Goal: Task Accomplishment & Management: Complete application form

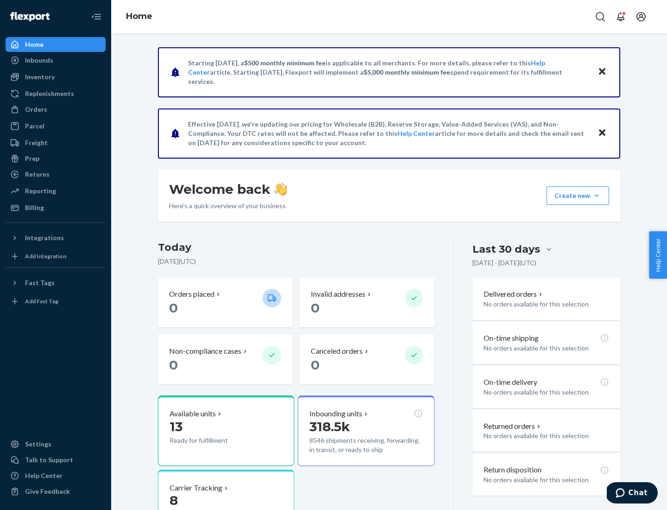
click at [597, 196] on button "Create new Create new inbound Create new order Create new product" at bounding box center [578, 195] width 63 height 19
click at [56, 60] on div "Inbounds" at bounding box center [55, 60] width 98 height 13
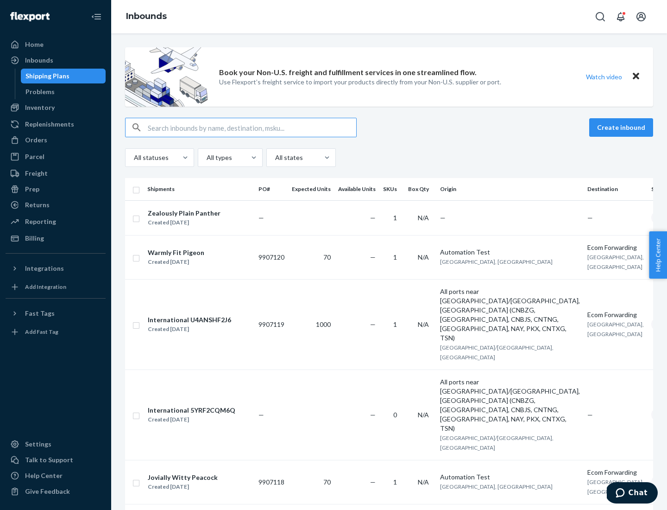
click at [623, 127] on button "Create inbound" at bounding box center [621, 127] width 64 height 19
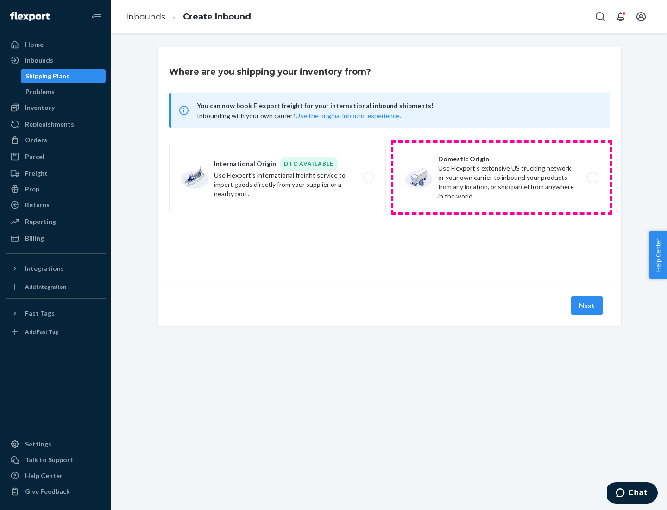
click at [502, 177] on label "Domestic Origin Use Flexport’s extensive US trucking network or your own carrie…" at bounding box center [501, 178] width 217 height 70
click at [593, 177] on input "Domestic Origin Use Flexport’s extensive US trucking network or your own carrie…" at bounding box center [596, 178] width 6 height 6
radio input "true"
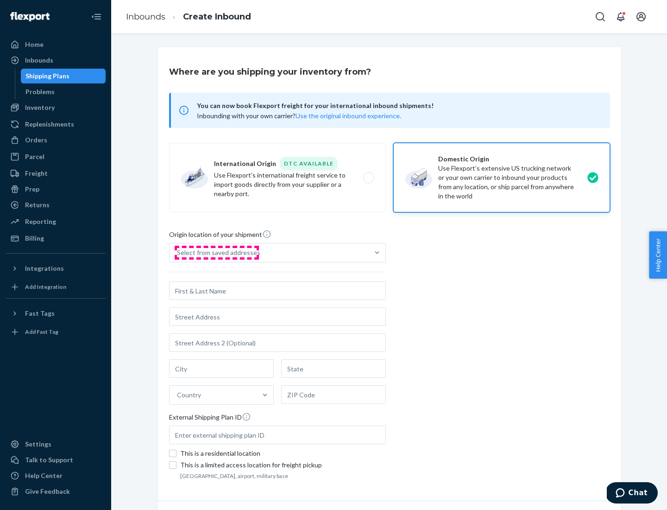
click at [216, 253] on div "Select from saved addresses" at bounding box center [218, 252] width 83 height 9
click at [178, 253] on input "Select from saved addresses" at bounding box center [177, 252] width 1 height 9
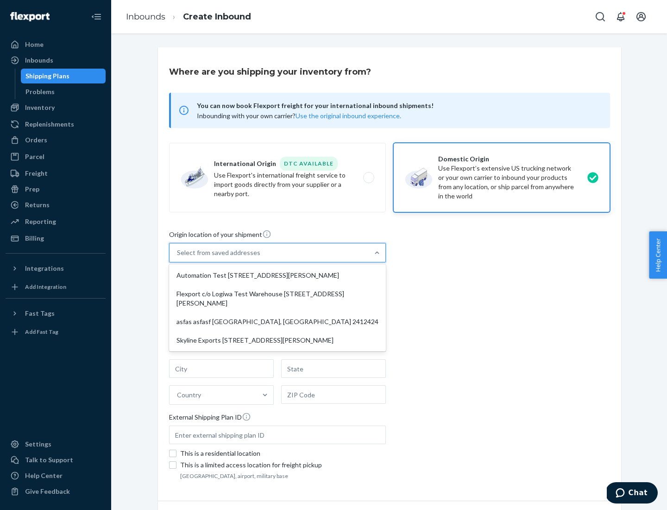
scroll to position [4, 0]
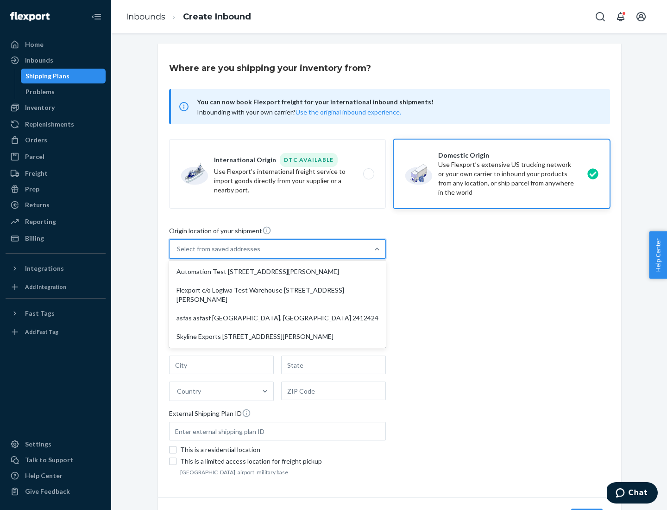
click at [278, 272] on div "Automation Test [STREET_ADDRESS][PERSON_NAME]" at bounding box center [277, 271] width 213 height 19
click at [178, 253] on input "option Automation Test [STREET_ADDRESS][PERSON_NAME] focused, 1 of 4. 4 results…" at bounding box center [177, 248] width 1 height 9
type input "Automation Test"
type input "9th Floor"
type input "[GEOGRAPHIC_DATA]"
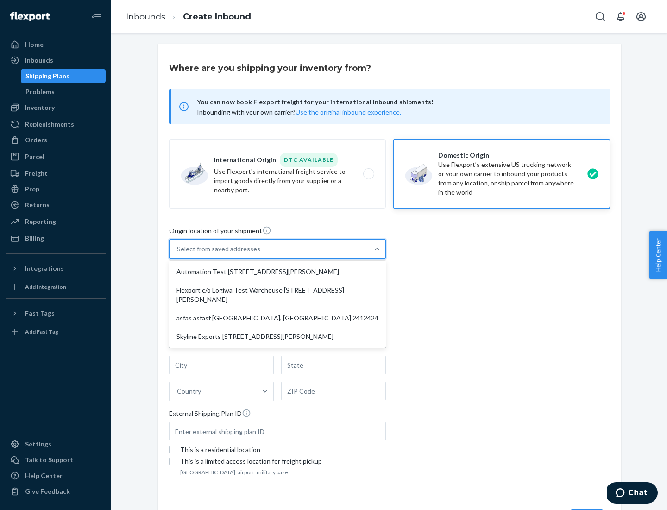
type input "CA"
type input "94104"
type input "[STREET_ADDRESS][PERSON_NAME]"
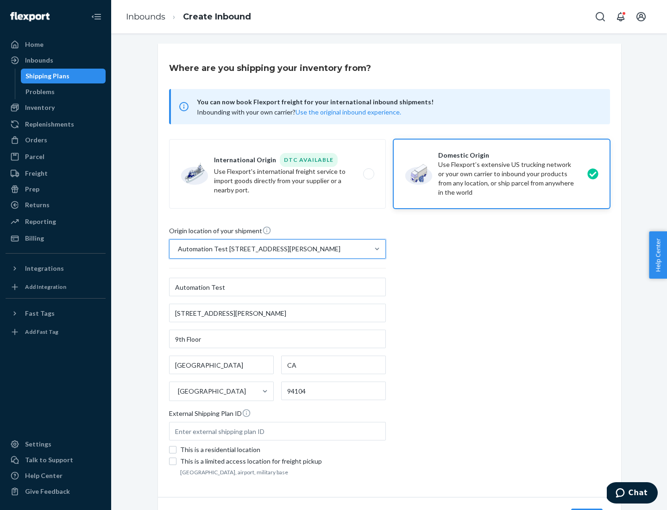
scroll to position [54, 0]
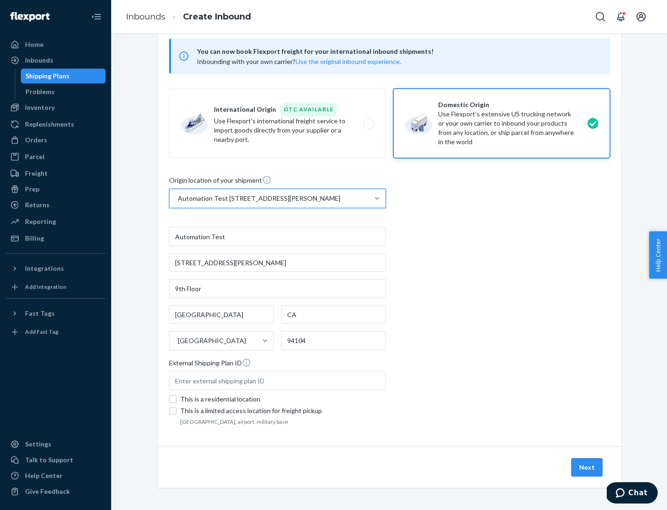
click at [588, 467] on button "Next" at bounding box center [587, 467] width 32 height 19
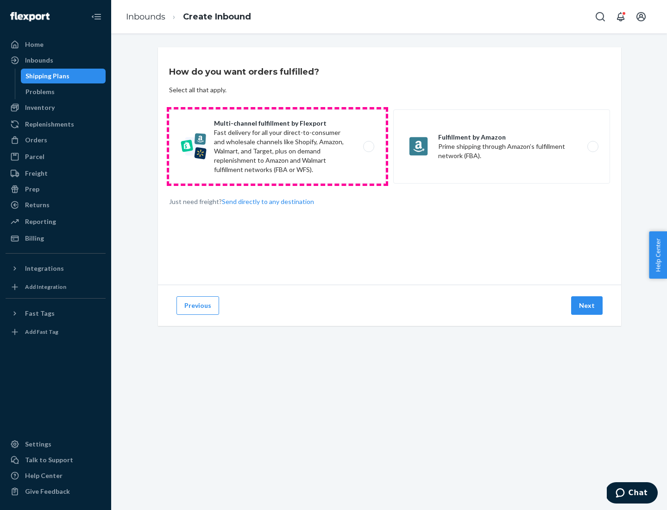
click at [278, 146] on label "Multi-channel fulfillment by Flexport Fast delivery for all your direct-to-cons…" at bounding box center [277, 146] width 217 height 74
click at [368, 146] on input "Multi-channel fulfillment by Flexport Fast delivery for all your direct-to-cons…" at bounding box center [371, 147] width 6 height 6
radio input "true"
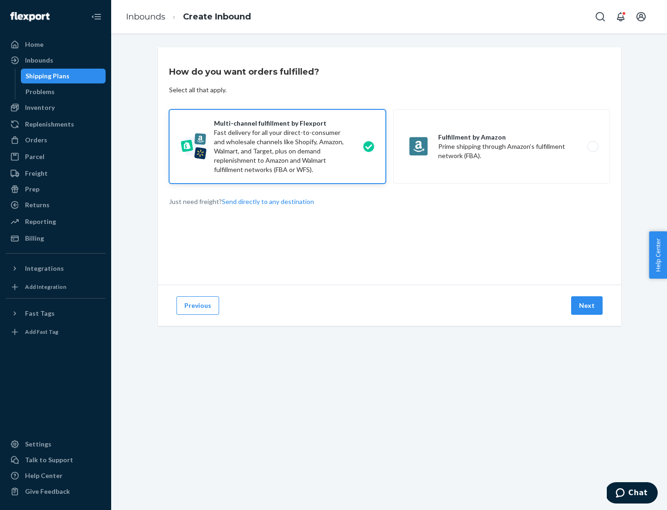
click at [588, 305] on button "Next" at bounding box center [587, 305] width 32 height 19
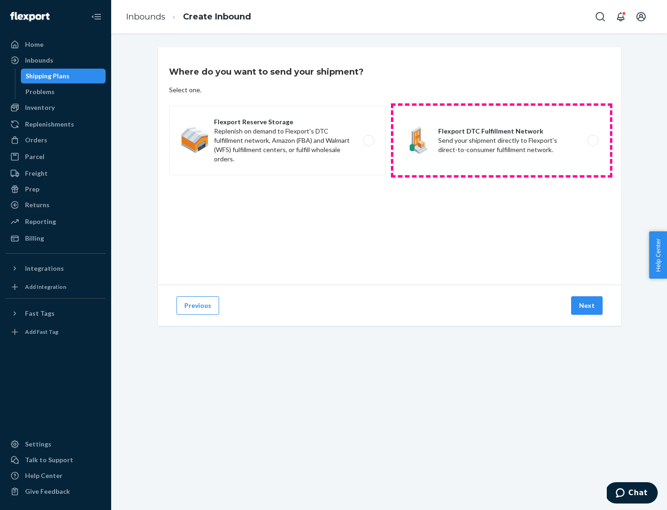
click at [502, 140] on label "Flexport DTC Fulfillment Network Send your shipment directly to Flexport's dire…" at bounding box center [501, 141] width 217 height 70
click at [593, 140] on input "Flexport DTC Fulfillment Network Send your shipment directly to Flexport's dire…" at bounding box center [596, 141] width 6 height 6
radio input "true"
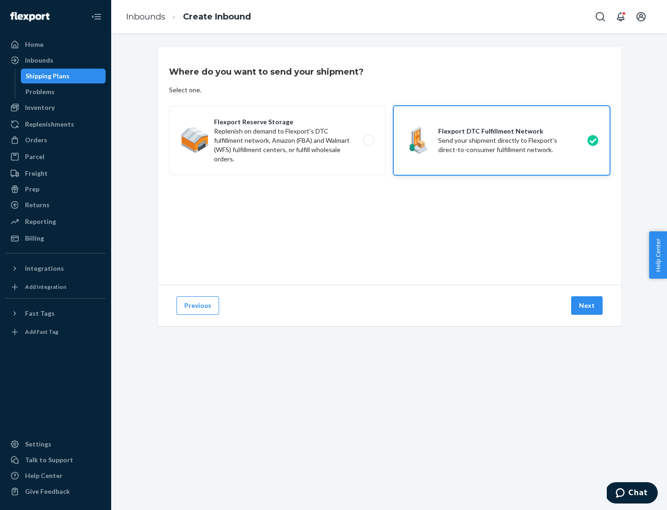
click at [588, 305] on button "Next" at bounding box center [587, 305] width 32 height 19
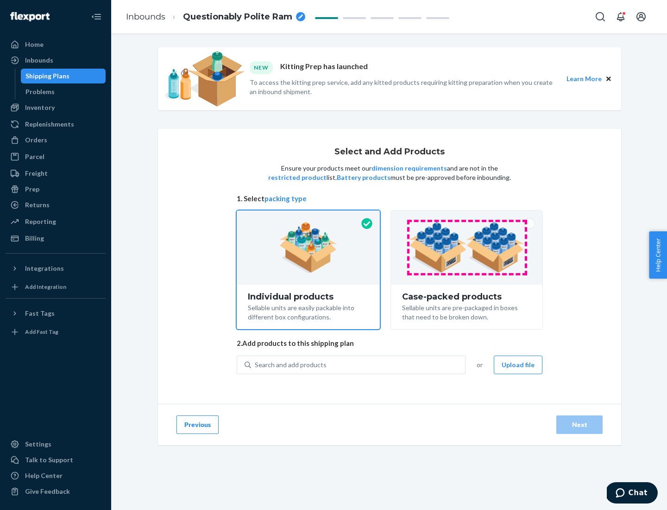
click at [467, 247] on img at bounding box center [466, 247] width 115 height 51
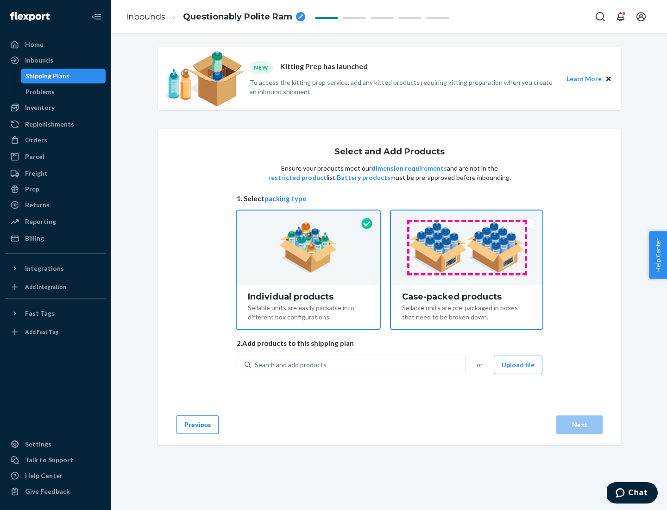
click at [467, 216] on input "Case-packed products Sellable units are pre-packaged in boxes that need to be b…" at bounding box center [467, 213] width 6 height 6
radio input "true"
radio input "false"
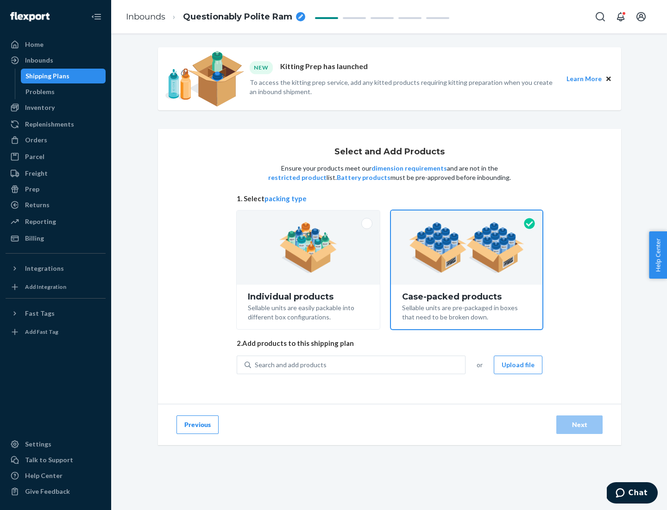
click at [359, 364] on div "Search and add products" at bounding box center [358, 364] width 214 height 17
click at [256, 364] on input "Search and add products" at bounding box center [255, 364] width 1 height 9
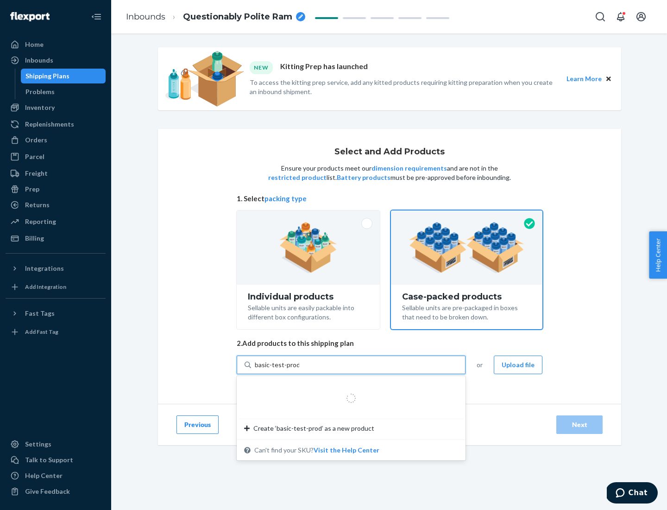
type input "basic-test-product-1"
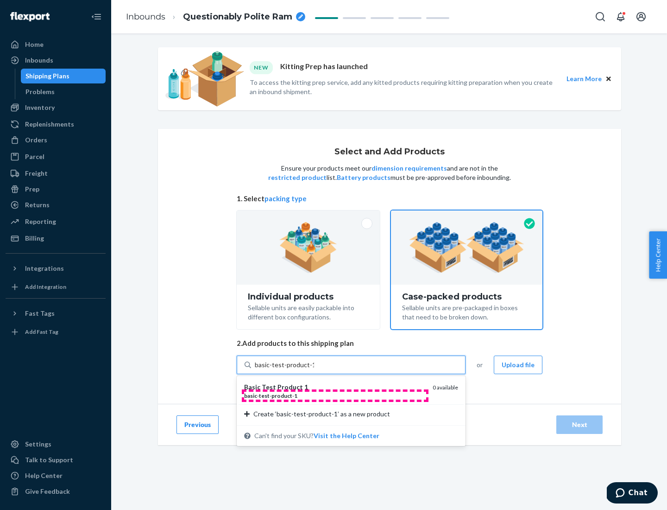
click at [335, 395] on div "basic - test - product - 1" at bounding box center [334, 396] width 181 height 8
click at [314, 369] on input "basic-test-product-1" at bounding box center [284, 364] width 59 height 9
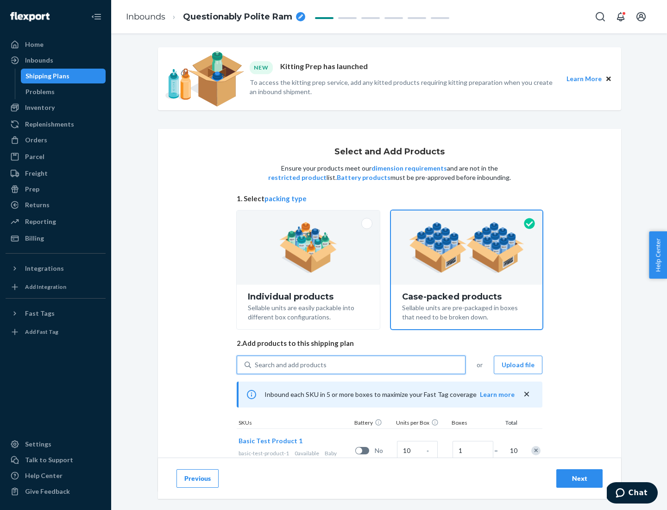
scroll to position [33, 0]
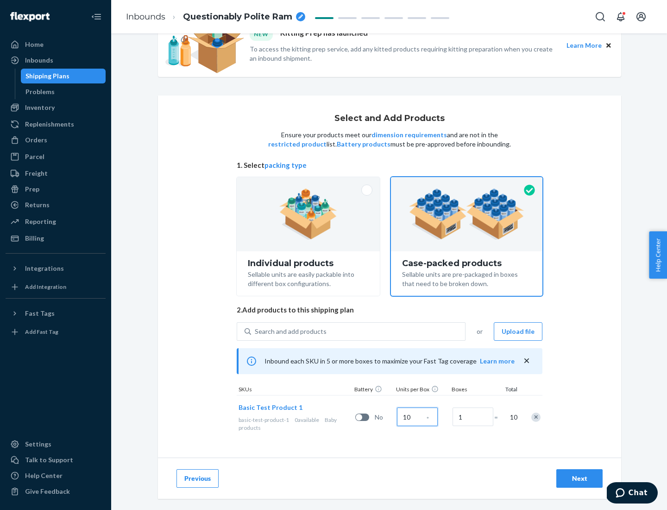
type input "10"
type input "7"
click at [580, 478] on div "Next" at bounding box center [579, 478] width 31 height 9
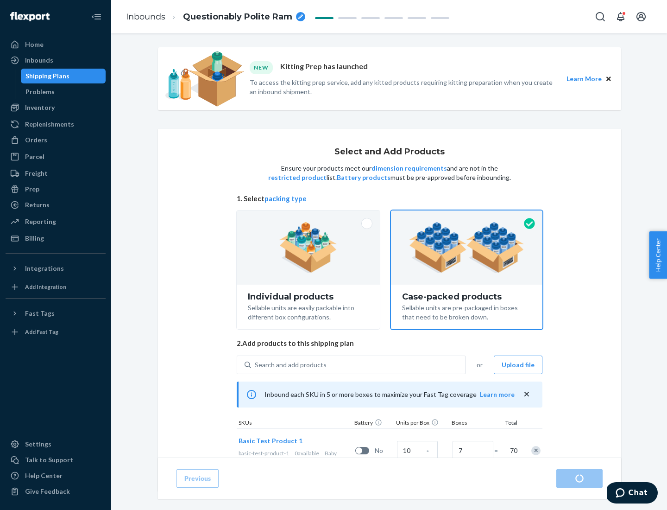
scroll to position [33, 0]
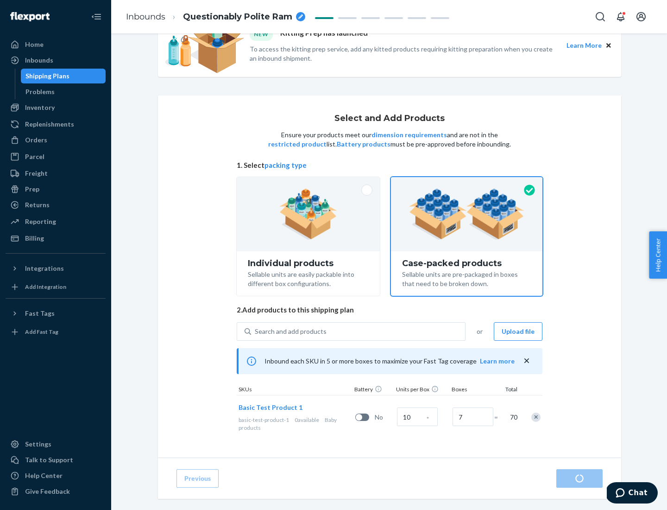
radio input "true"
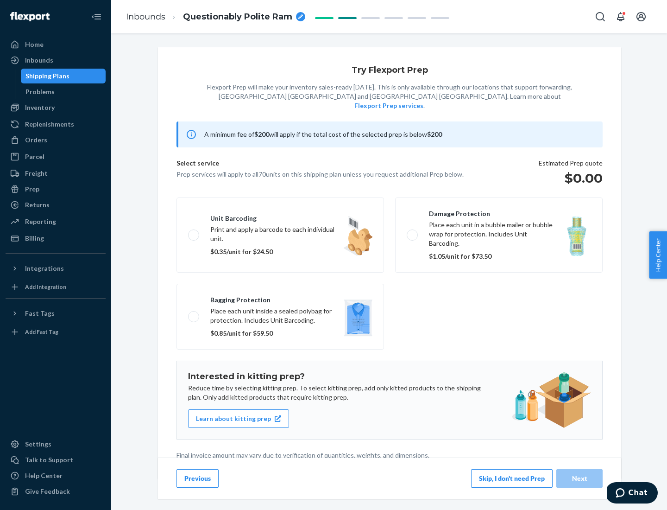
scroll to position [2, 0]
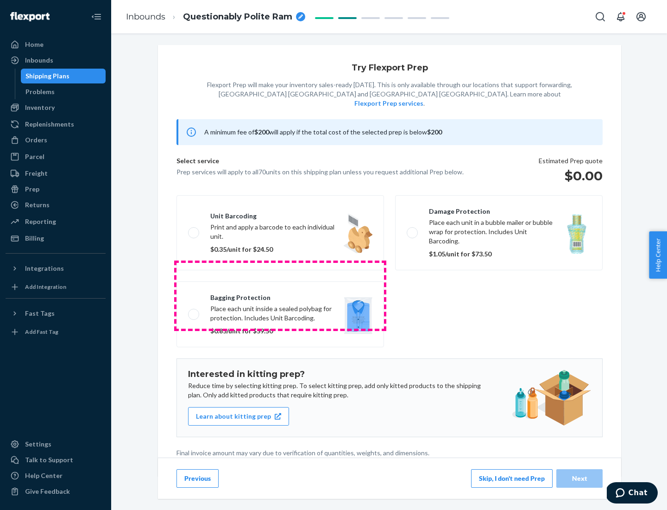
click at [280, 295] on label "Bagging protection Place each unit inside a sealed polybag for protection. Incl…" at bounding box center [281, 314] width 208 height 66
click at [194, 311] on input "Bagging protection Place each unit inside a sealed polybag for protection. Incl…" at bounding box center [191, 314] width 6 height 6
checkbox input "true"
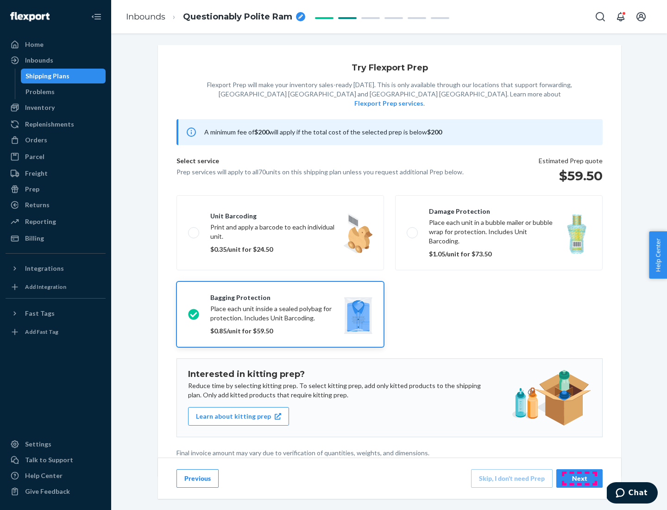
click at [580, 478] on div "Next" at bounding box center [579, 478] width 31 height 9
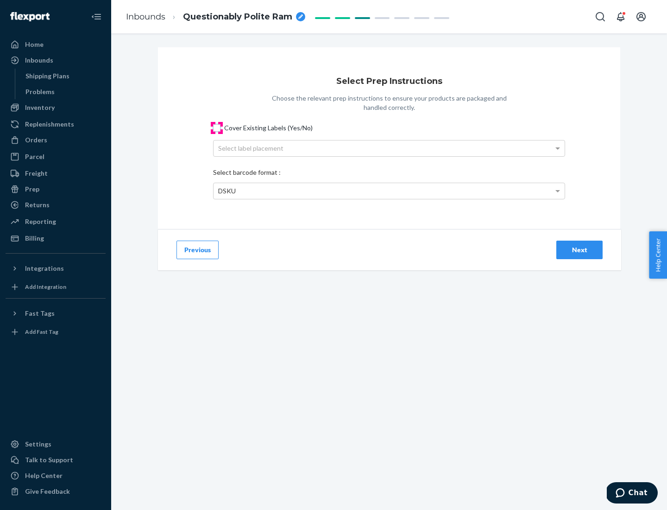
click at [217, 127] on input "Cover Existing Labels (Yes/No)" at bounding box center [216, 127] width 7 height 7
checkbox input "true"
click at [389, 148] on div "Select label placement" at bounding box center [389, 148] width 351 height 16
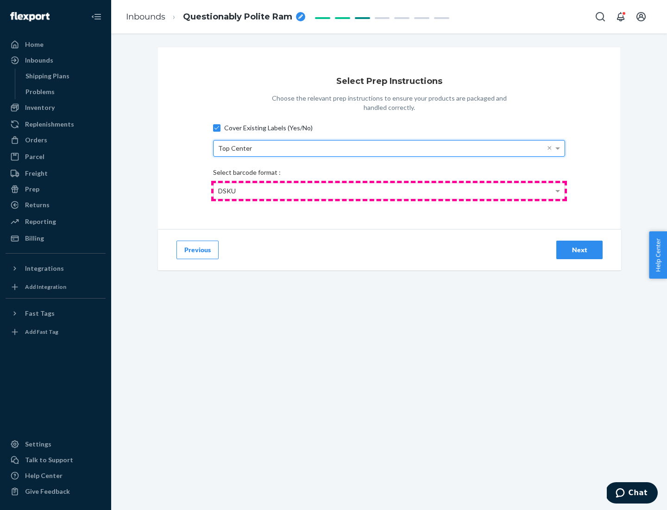
click at [389, 190] on div "DSKU" at bounding box center [389, 191] width 351 height 16
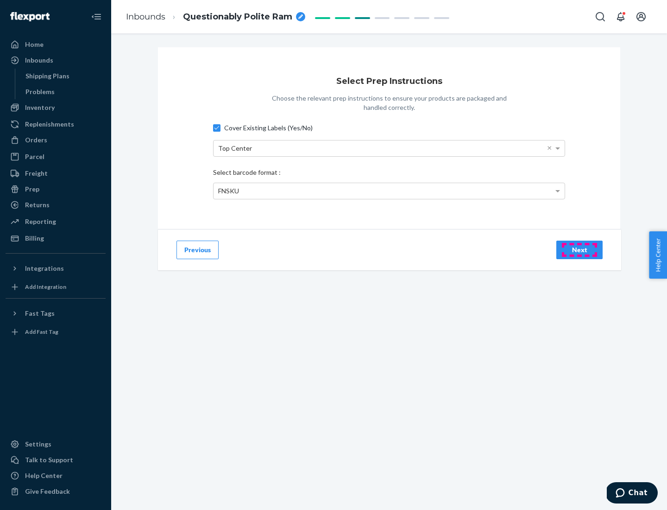
click at [580, 249] on div "Next" at bounding box center [579, 249] width 31 height 9
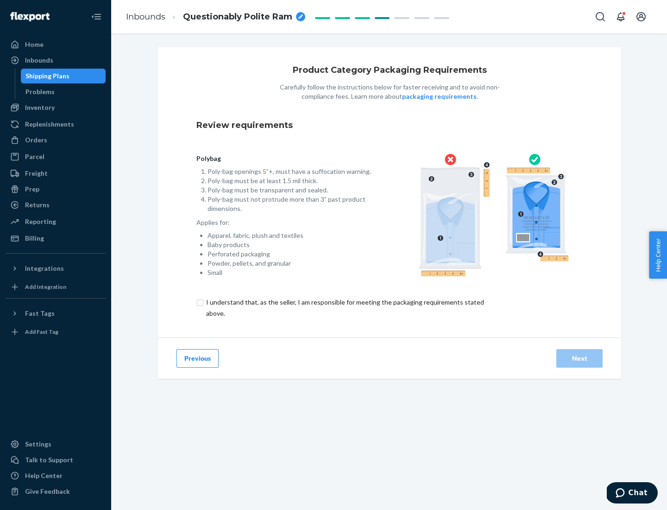
click at [344, 307] on input "checkbox" at bounding box center [350, 308] width 308 height 22
checkbox input "true"
click at [580, 358] on div "Next" at bounding box center [579, 358] width 31 height 9
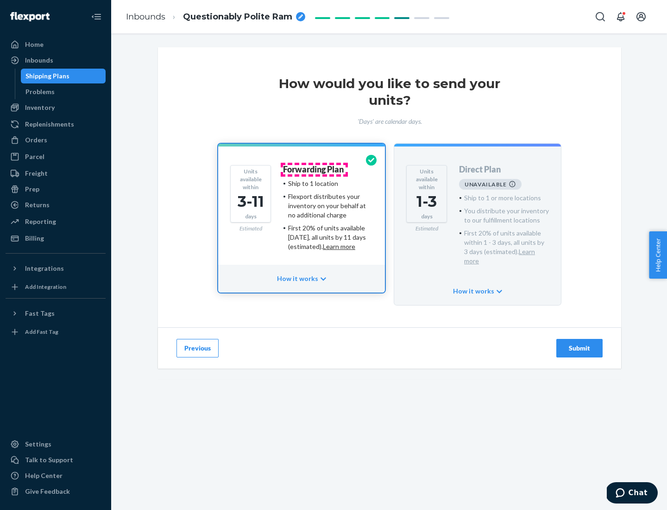
click at [314, 169] on h4 "Forwarding Plan" at bounding box center [313, 169] width 61 height 9
click at [580, 343] on div "Submit" at bounding box center [579, 347] width 31 height 9
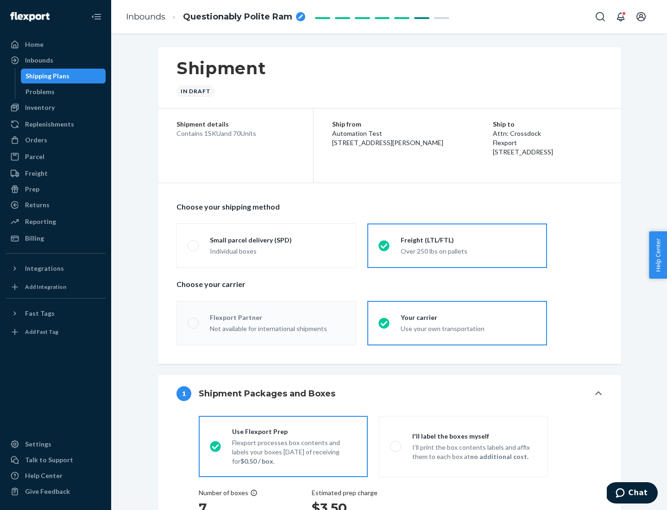
radio input "true"
radio input "false"
radio input "true"
radio input "false"
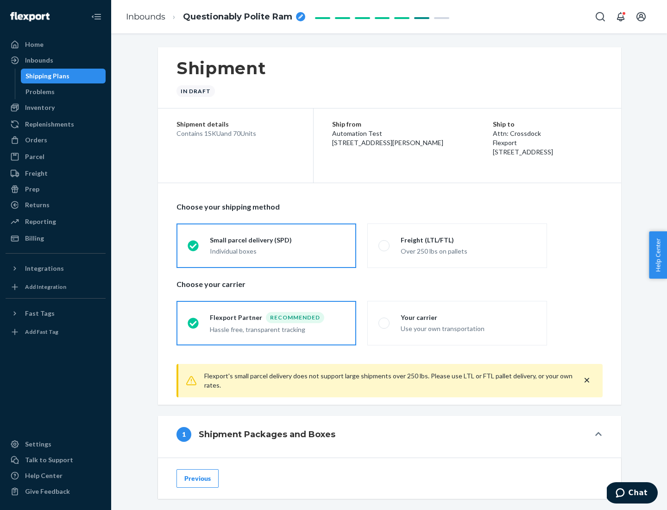
click at [457, 245] on div "Over 250 lbs on pallets" at bounding box center [468, 250] width 135 height 11
click at [385, 245] on input "Freight (LTL/FTL) Over 250 lbs on pallets" at bounding box center [382, 245] width 6 height 6
radio input "true"
radio input "false"
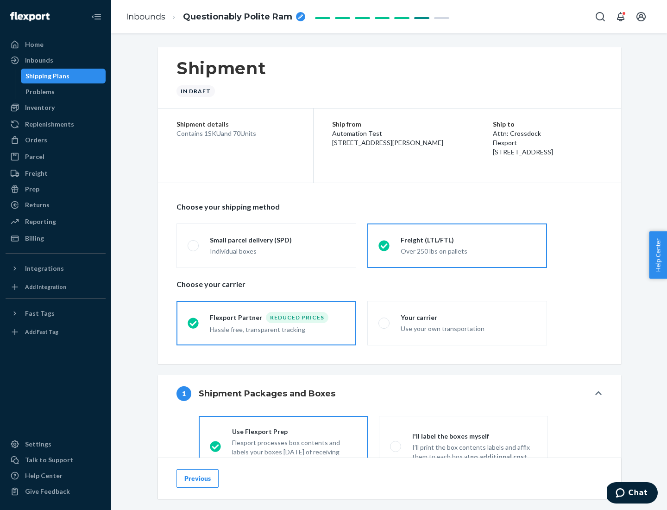
scroll to position [51, 0]
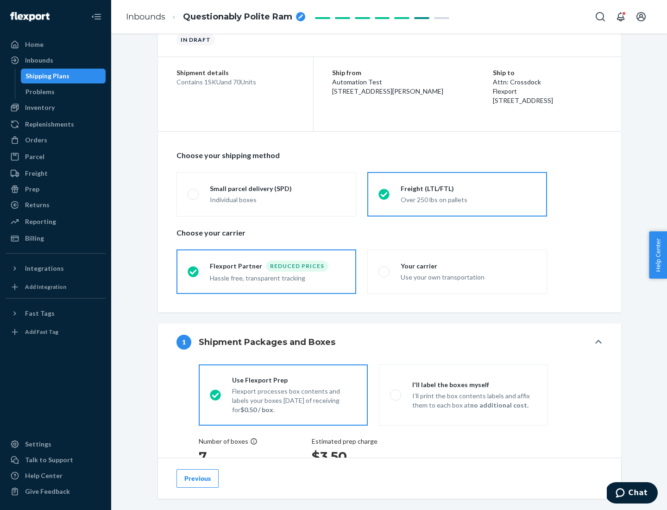
click at [457, 271] on div "Use your own transportation" at bounding box center [468, 276] width 135 height 11
click at [385, 271] on input "Your carrier Use your own transportation" at bounding box center [382, 271] width 6 height 6
radio input "true"
radio input "false"
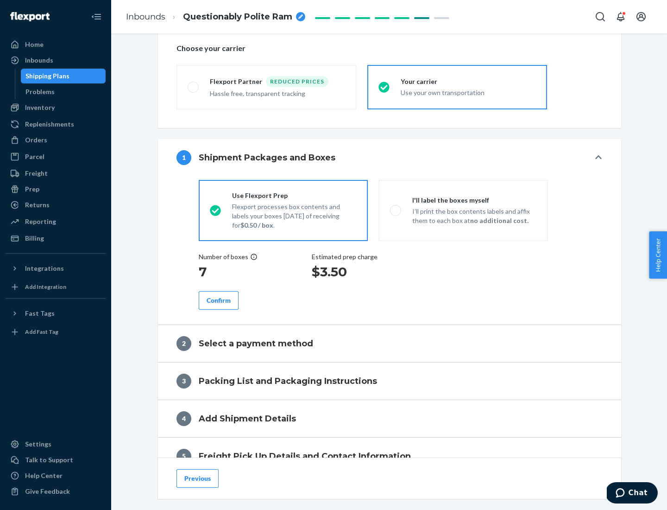
scroll to position [175, 0]
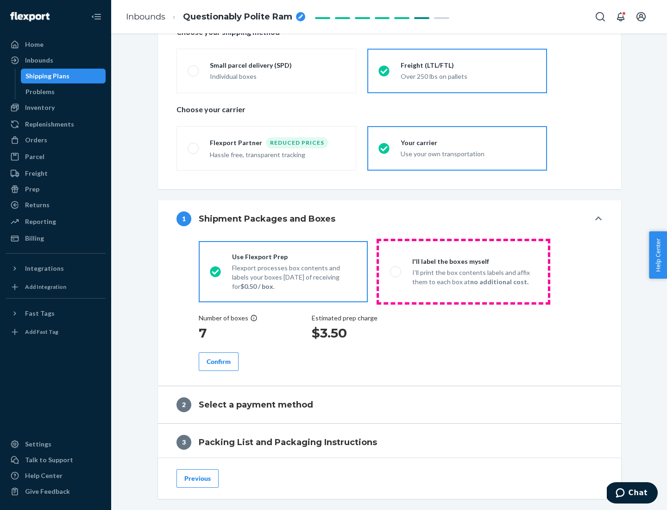
click at [463, 271] on p "I’ll print the box contents labels and affix them to each box at no additional …" at bounding box center [474, 277] width 125 height 19
click at [396, 271] on input "I'll label the boxes myself I’ll print the box contents labels and affix them t…" at bounding box center [393, 271] width 6 height 6
radio input "true"
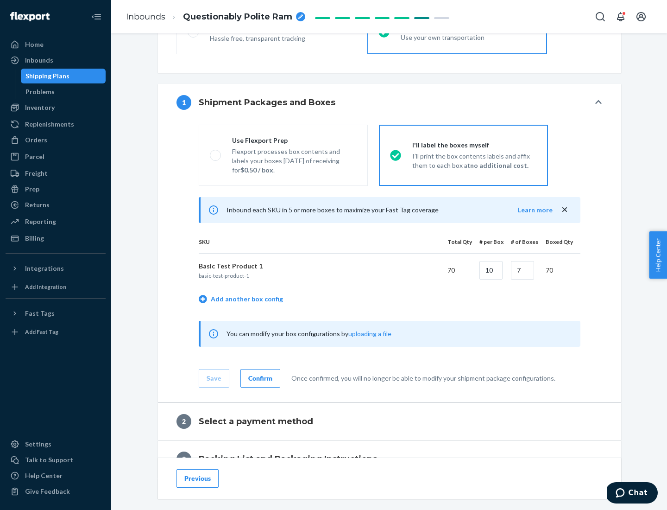
scroll to position [160, 0]
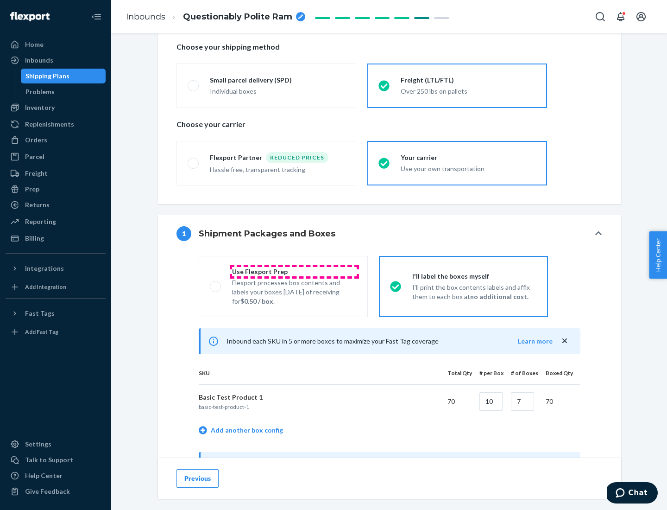
click at [294, 271] on div "Use Flexport Prep" at bounding box center [294, 271] width 125 height 9
click at [216, 283] on input "Use Flexport Prep Flexport processes box contents and labels your boxes [DATE] …" at bounding box center [213, 286] width 6 height 6
radio input "true"
radio input "false"
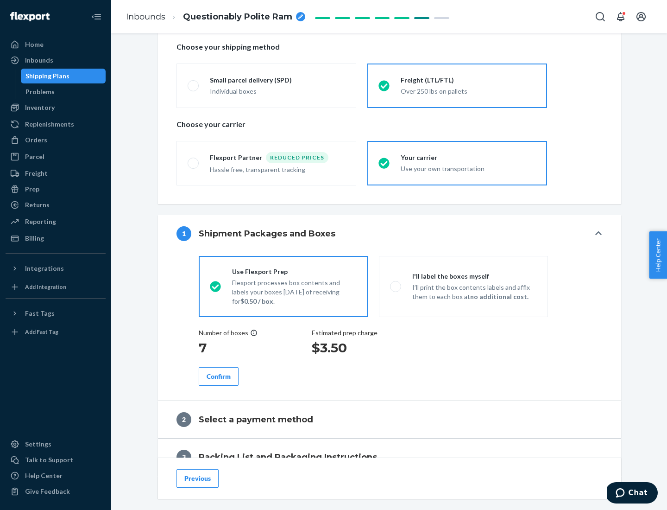
scroll to position [265, 0]
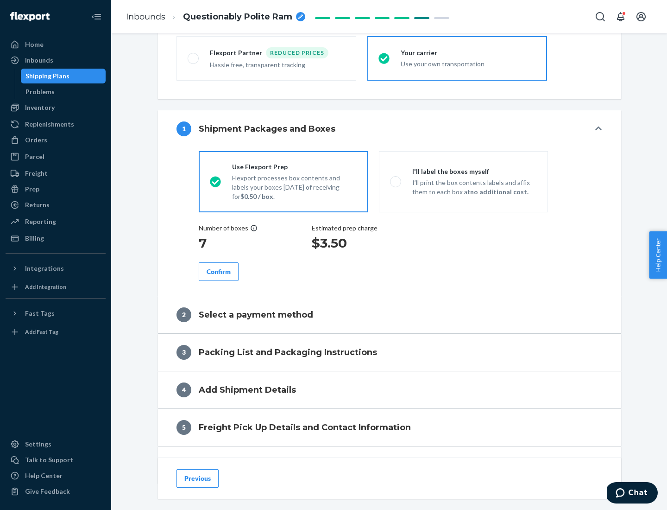
click at [219, 271] on div "Confirm" at bounding box center [219, 271] width 24 height 9
radio input "false"
